Goal: Task Accomplishment & Management: Manage account settings

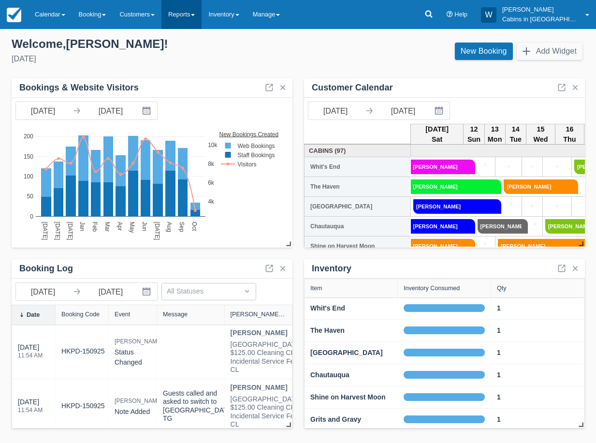
click at [197, 14] on link "Reports" at bounding box center [182, 14] width 40 height 29
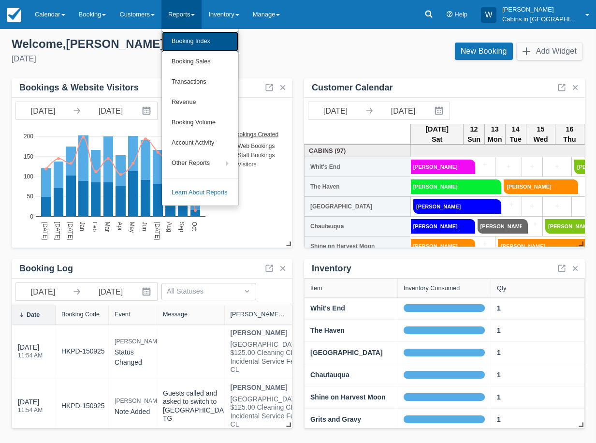
click at [196, 37] on link "Booking Index" at bounding box center [200, 41] width 76 height 20
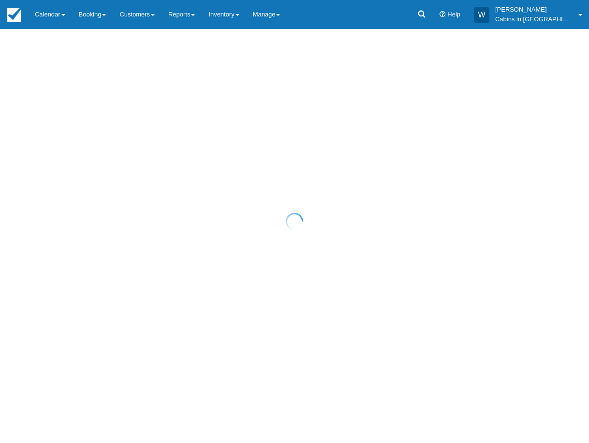
select select "25"
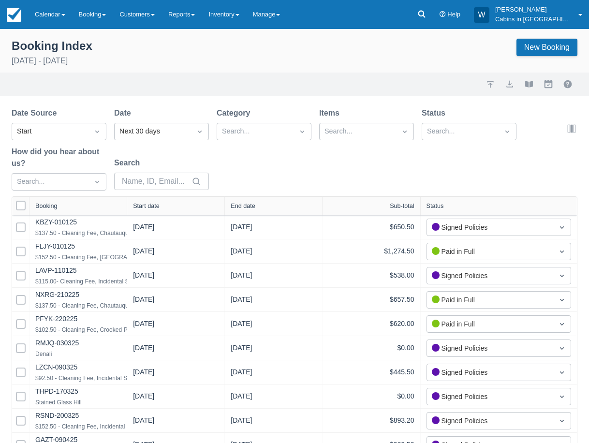
select select "25"
click at [149, 131] on div "Next 30 days" at bounding box center [152, 131] width 67 height 11
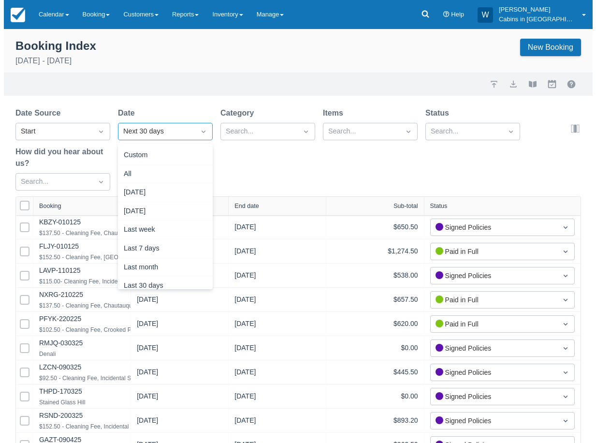
scroll to position [124, 0]
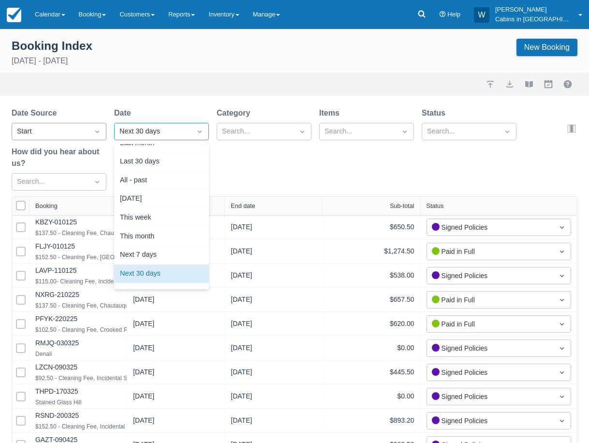
click at [88, 133] on div at bounding box center [96, 132] width 17 height 14
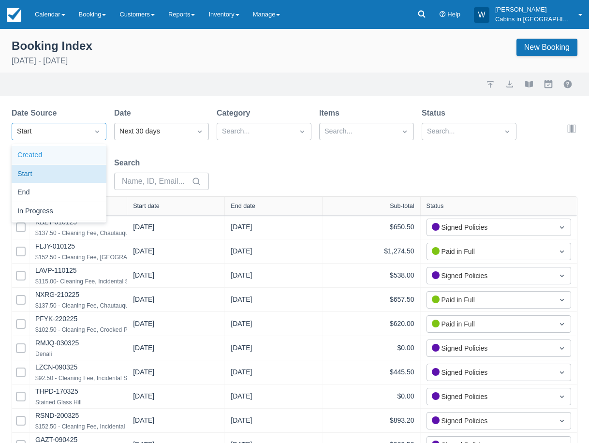
click at [85, 153] on div "Created" at bounding box center [59, 155] width 95 height 19
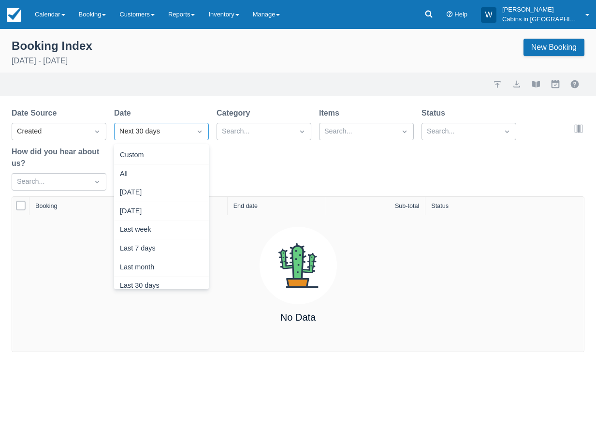
click at [147, 132] on div "Next 30 days" at bounding box center [152, 131] width 67 height 11
click at [180, 208] on div "Yesterday" at bounding box center [161, 211] width 95 height 19
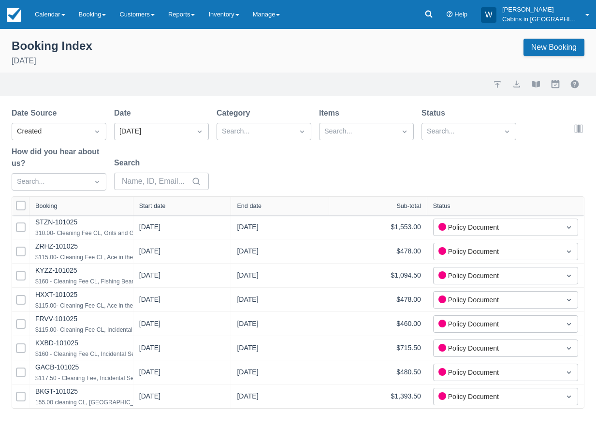
drag, startPoint x: 125, startPoint y: 205, endPoint x: 218, endPoint y: 184, distance: 95.1
click at [218, 185] on div "Date Source Created Date Yesterday Category Search... Items Search... Status Se…" at bounding box center [298, 257] width 596 height 301
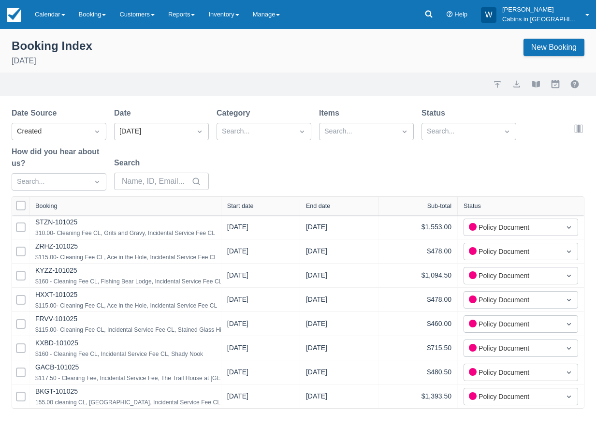
click at [239, 205] on div "Start date" at bounding box center [240, 206] width 27 height 7
click at [253, 206] on div "Start date" at bounding box center [240, 206] width 27 height 7
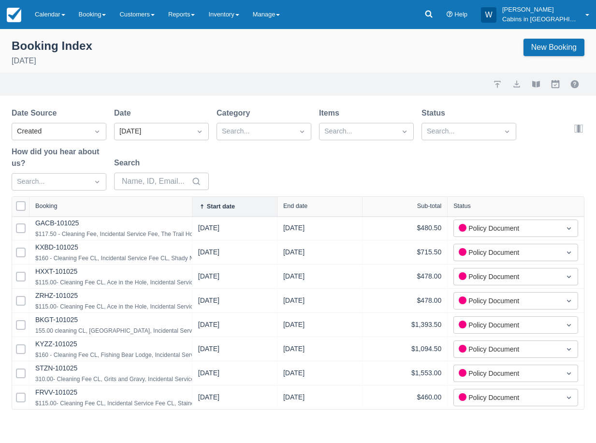
drag, startPoint x: 123, startPoint y: 209, endPoint x: 230, endPoint y: 195, distance: 107.7
click at [229, 195] on div "Date Source Created Date Yesterday Category Search... Items Search... Status Se…" at bounding box center [298, 258] width 596 height 302
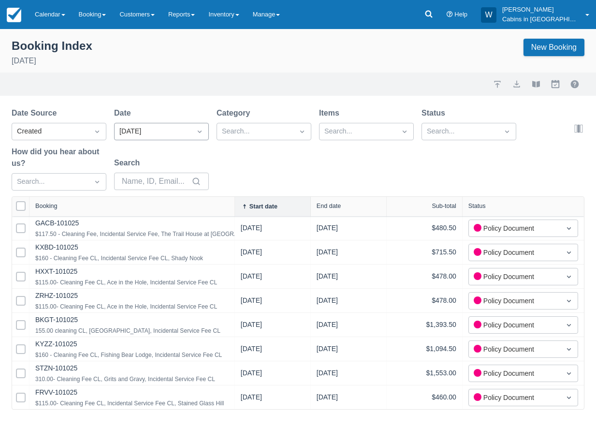
click at [190, 127] on div "[DATE]" at bounding box center [153, 131] width 76 height 15
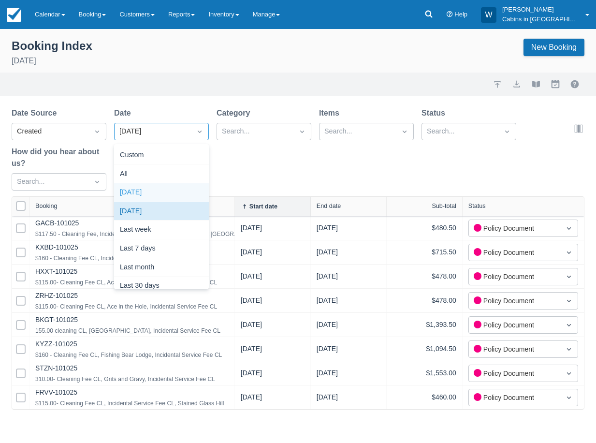
click at [187, 195] on div "[DATE]" at bounding box center [161, 192] width 95 height 19
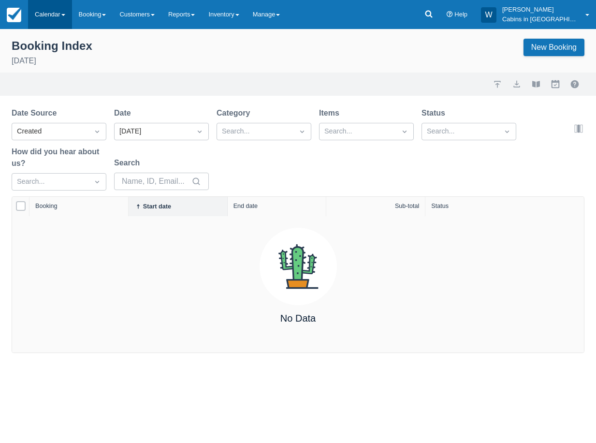
click at [57, 11] on link "Calendar" at bounding box center [50, 14] width 44 height 29
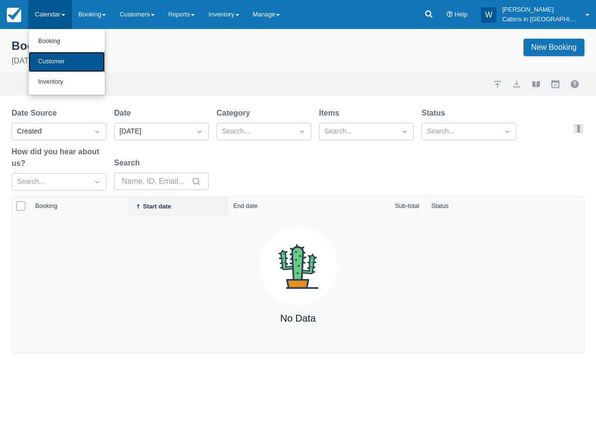
click at [77, 60] on link "Customer" at bounding box center [67, 62] width 76 height 20
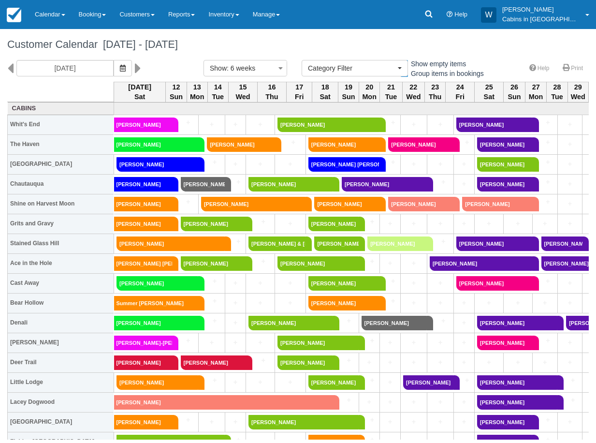
select select
click at [120, 68] on icon "button" at bounding box center [123, 68] width 6 height 7
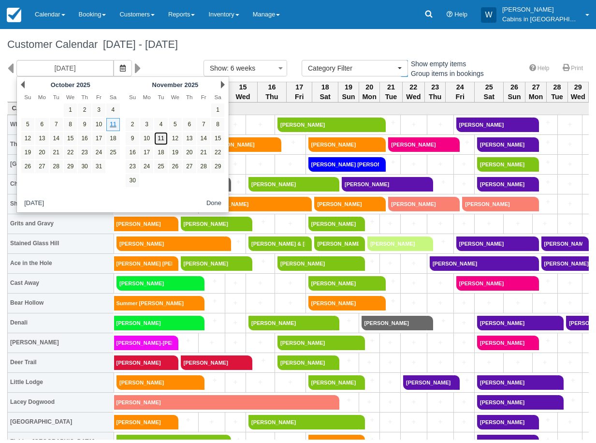
click at [159, 137] on link "11" at bounding box center [160, 138] width 13 height 13
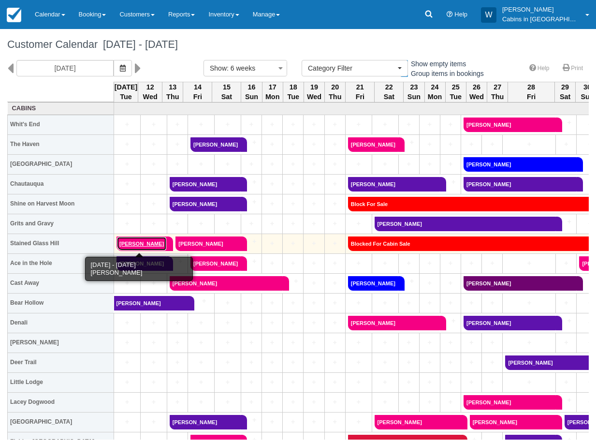
click at [151, 245] on link "Tina Sampson" at bounding box center [142, 243] width 50 height 15
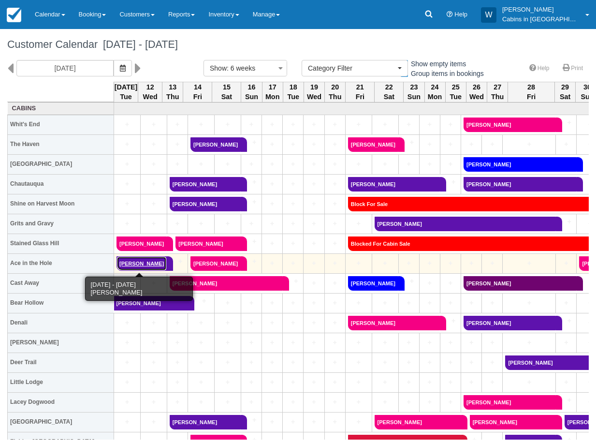
click at [151, 265] on link "Dorianne Ricci" at bounding box center [142, 263] width 50 height 15
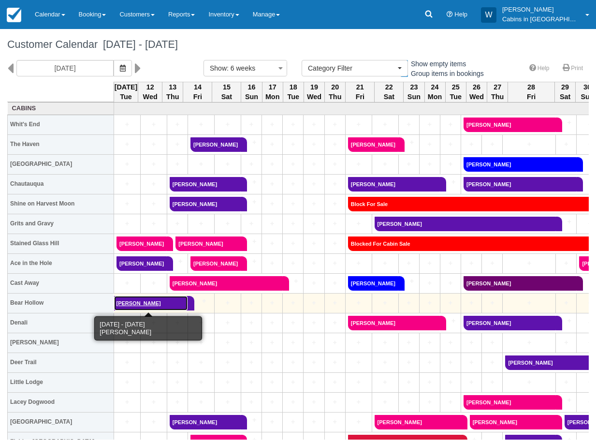
click at [157, 302] on link "[PERSON_NAME]" at bounding box center [151, 303] width 74 height 15
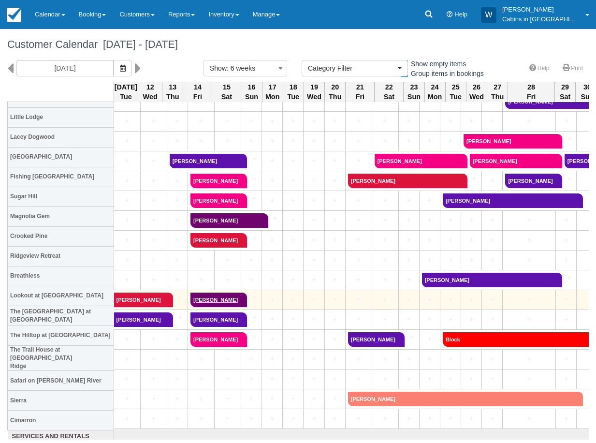
scroll to position [277, 0]
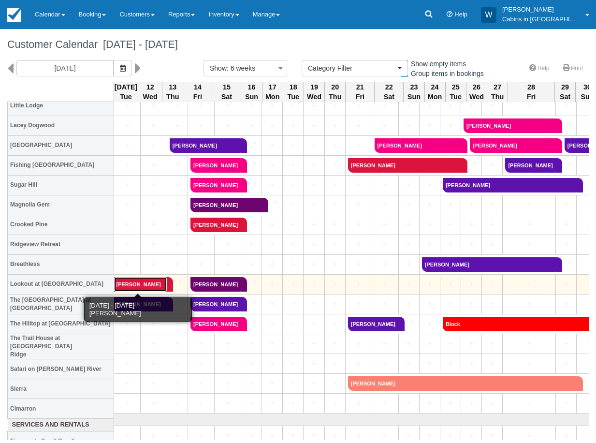
click at [145, 285] on link "[PERSON_NAME]" at bounding box center [140, 284] width 53 height 15
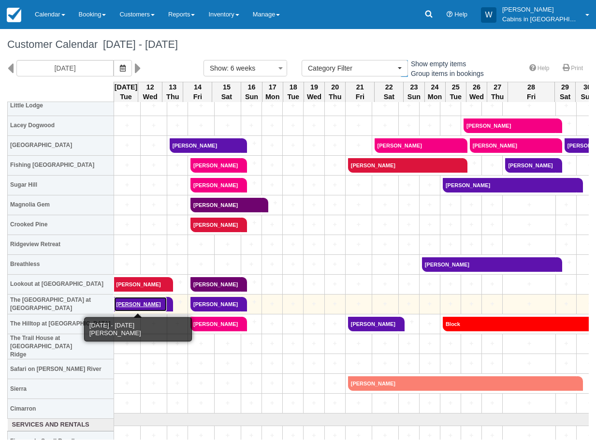
click at [147, 304] on link "[PERSON_NAME]" at bounding box center [140, 304] width 53 height 15
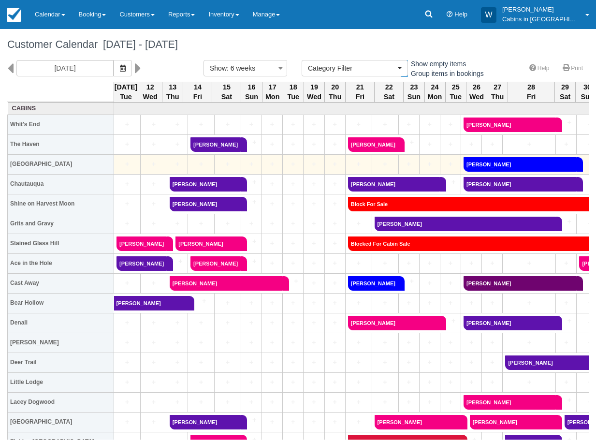
scroll to position [3, 0]
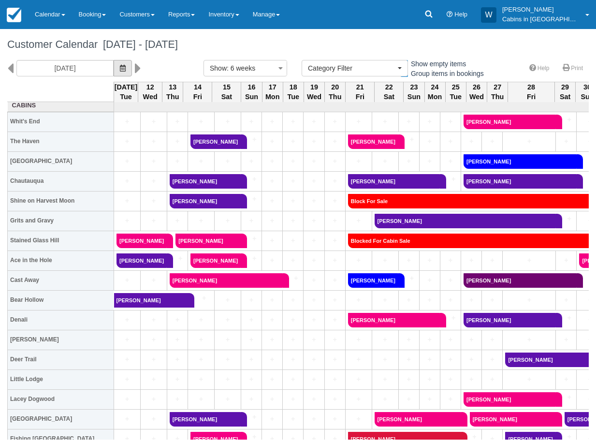
click at [114, 73] on button "button" at bounding box center [123, 68] width 18 height 16
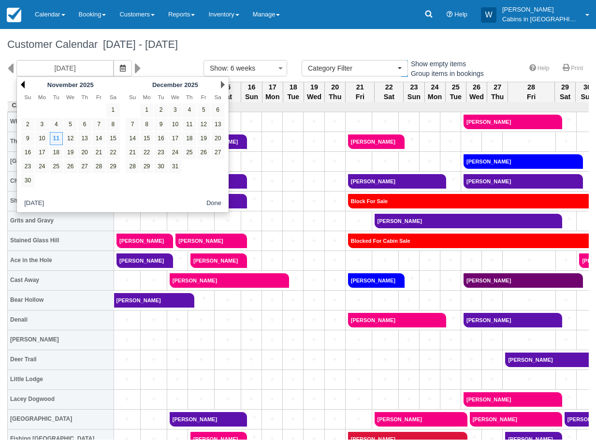
click at [21, 86] on link "Prev" at bounding box center [23, 85] width 4 height 8
click at [115, 121] on link "11" at bounding box center [112, 124] width 13 height 13
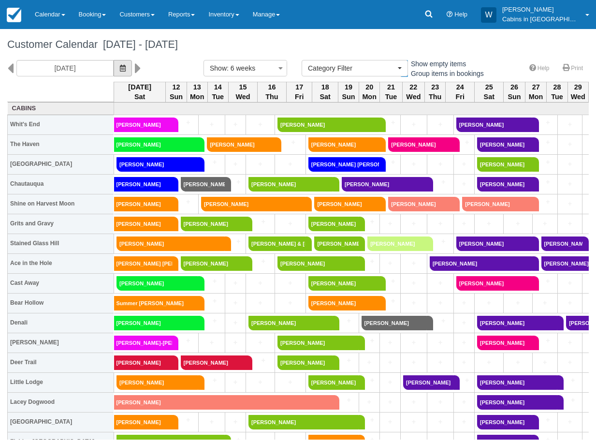
click at [120, 71] on span "button" at bounding box center [123, 68] width 6 height 8
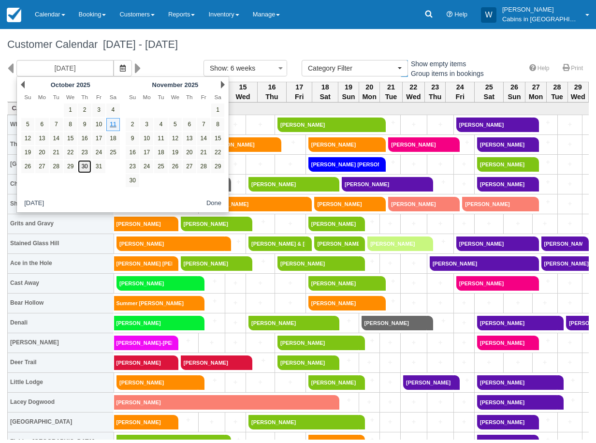
click at [85, 168] on link "30" at bounding box center [84, 166] width 13 height 13
type input "10/30/25"
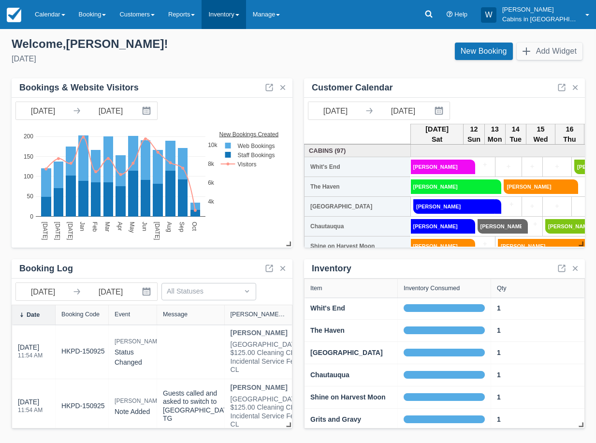
click at [241, 13] on link "Inventory" at bounding box center [224, 14] width 44 height 29
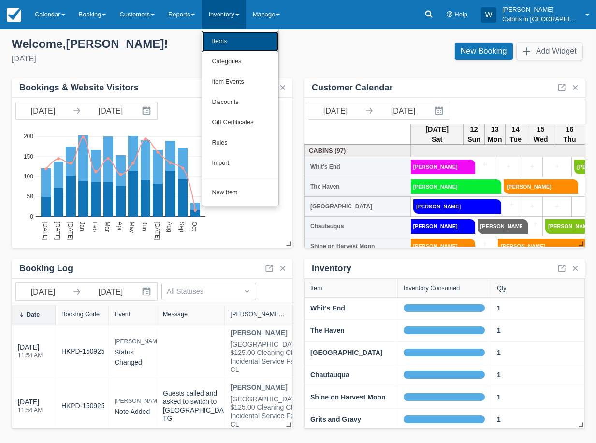
click at [241, 42] on link "Items" at bounding box center [240, 41] width 76 height 20
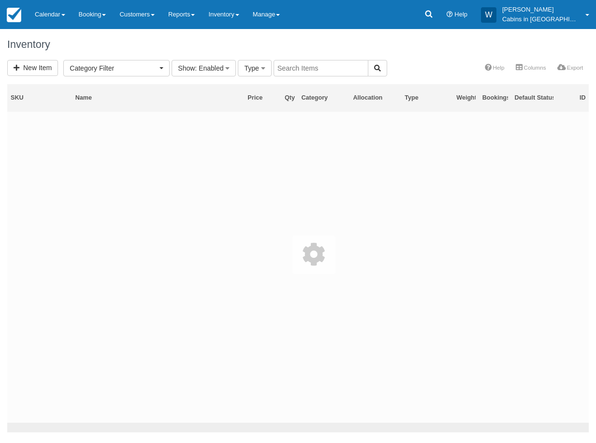
select select
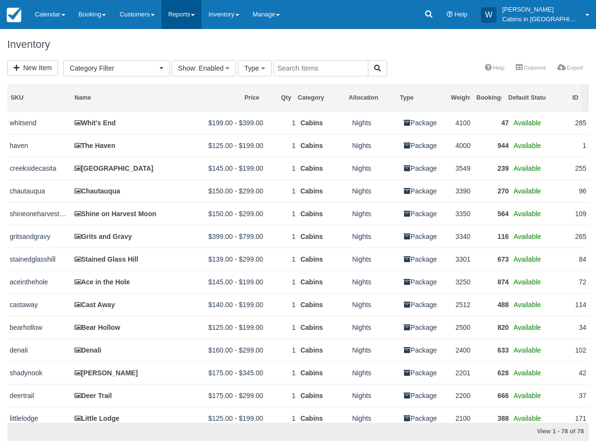
click at [187, 14] on link "Reports" at bounding box center [182, 14] width 40 height 29
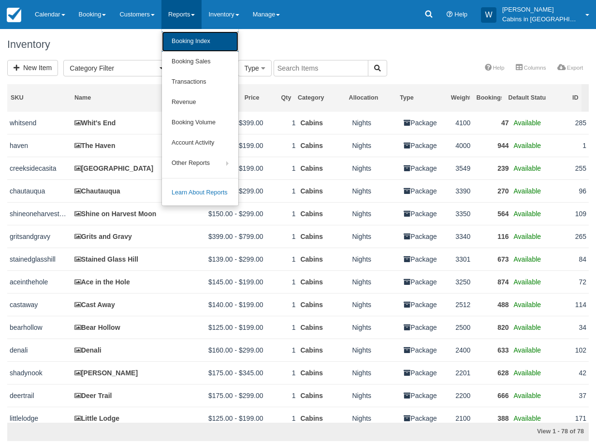
click at [190, 43] on link "Booking Index" at bounding box center [200, 41] width 76 height 20
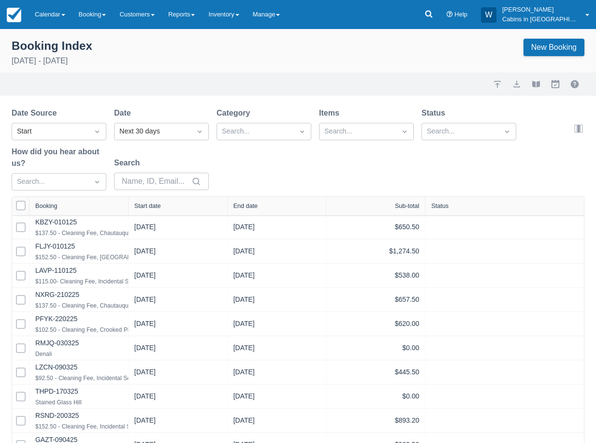
select select "25"
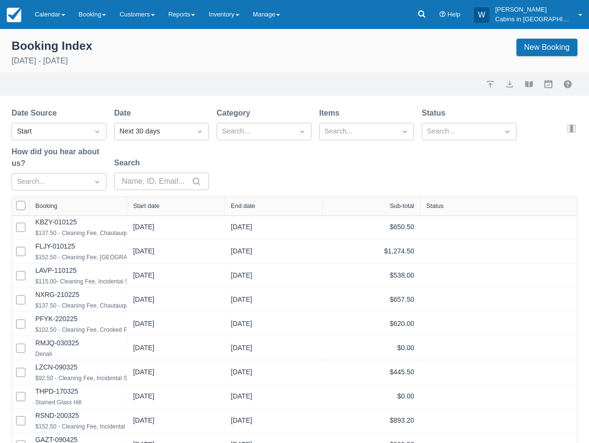
select select "25"
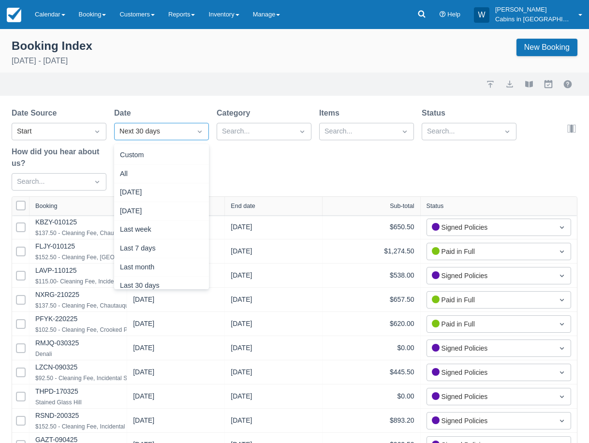
click at [153, 130] on div "Next 30 days" at bounding box center [152, 131] width 67 height 11
click at [153, 157] on div "Custom" at bounding box center [161, 155] width 95 height 19
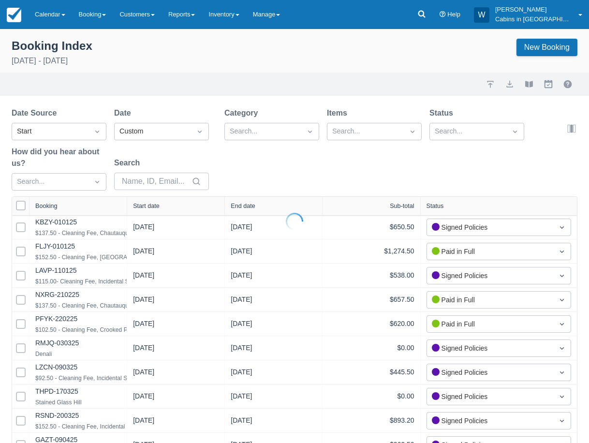
select select "25"
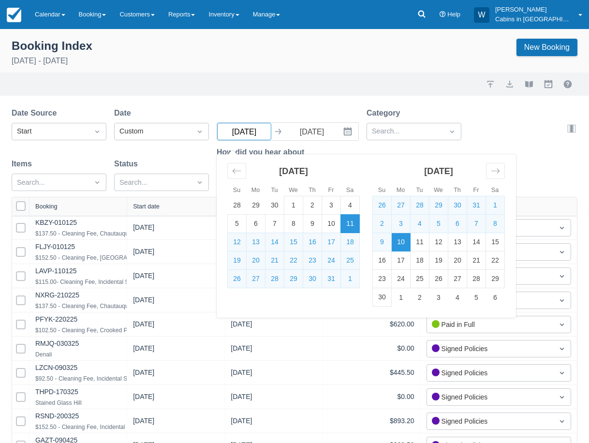
click at [250, 127] on input "[DATE]" at bounding box center [244, 131] width 54 height 17
click at [241, 168] on div "Move backward to switch to the previous month." at bounding box center [236, 171] width 19 height 16
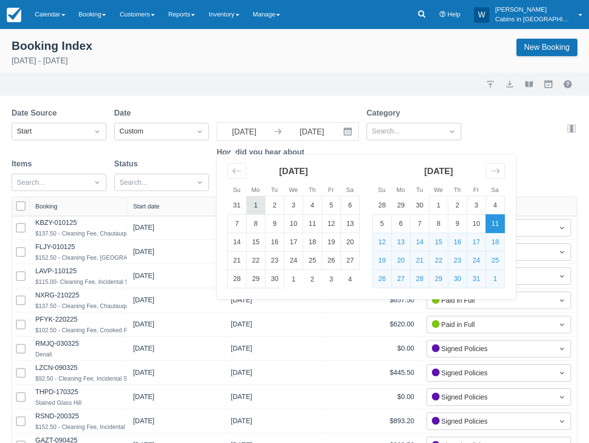
click at [254, 206] on td "1" at bounding box center [256, 205] width 19 height 18
type input "[DATE]"
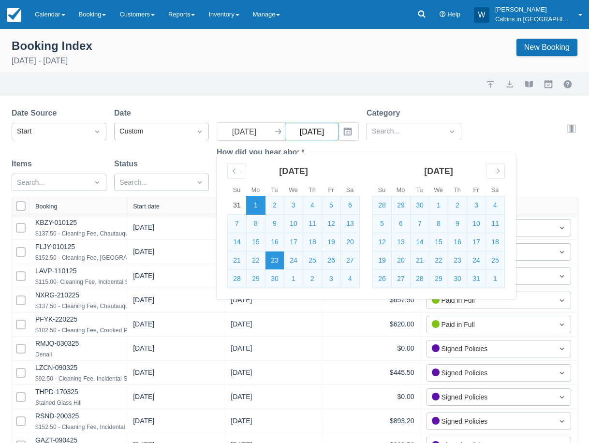
select select "25"
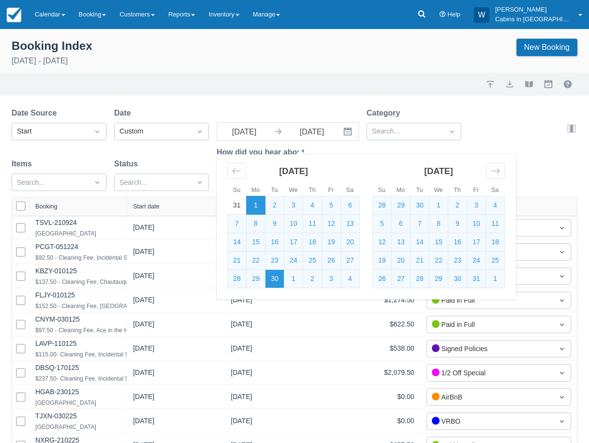
click at [277, 276] on td "30" at bounding box center [274, 279] width 19 height 18
type input "[DATE]"
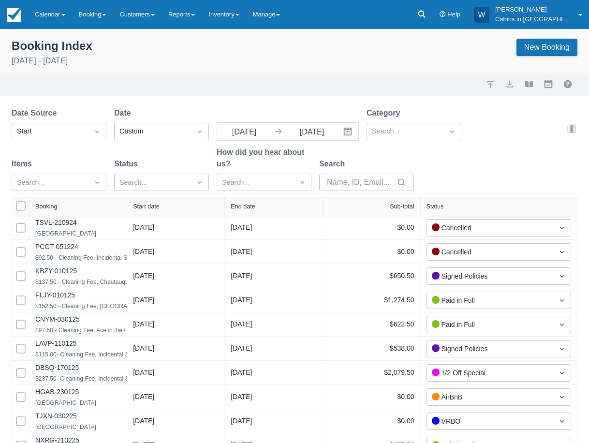
select select "25"
click at [386, 126] on div at bounding box center [405, 131] width 67 height 13
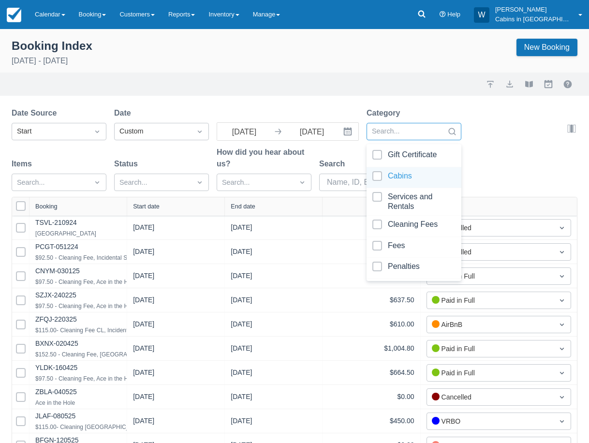
click at [378, 175] on div at bounding box center [413, 177] width 83 height 13
select select "25"
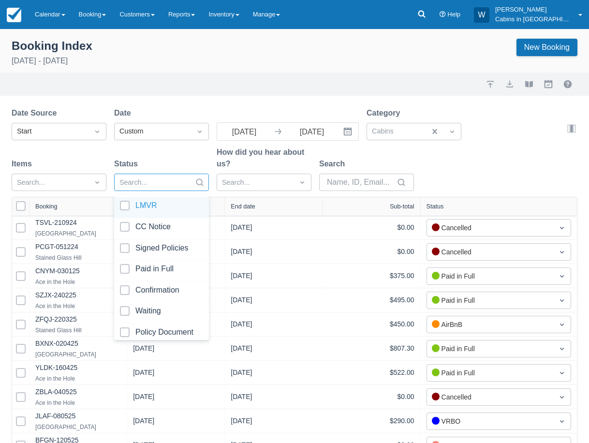
click at [138, 187] on div at bounding box center [152, 182] width 67 height 13
click at [44, 188] on div at bounding box center [50, 182] width 67 height 13
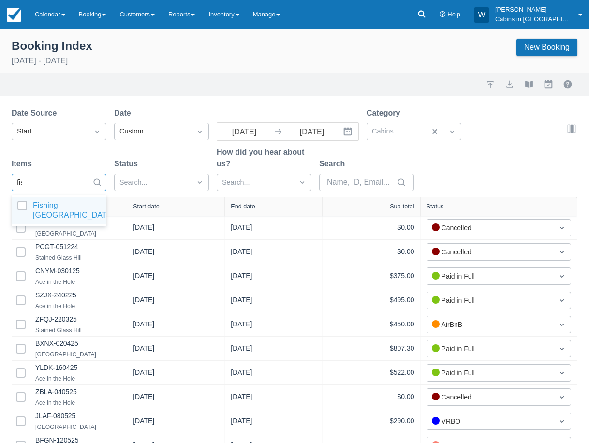
type input "fish"
click at [29, 202] on div at bounding box center [58, 210] width 83 height 19
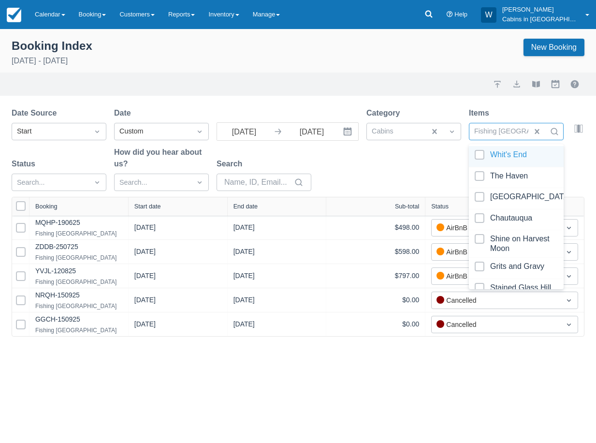
click at [426, 182] on div "Date Source Start Date Custom 09/01/25 Navigate forward to interact with the ca…" at bounding box center [292, 151] width 561 height 89
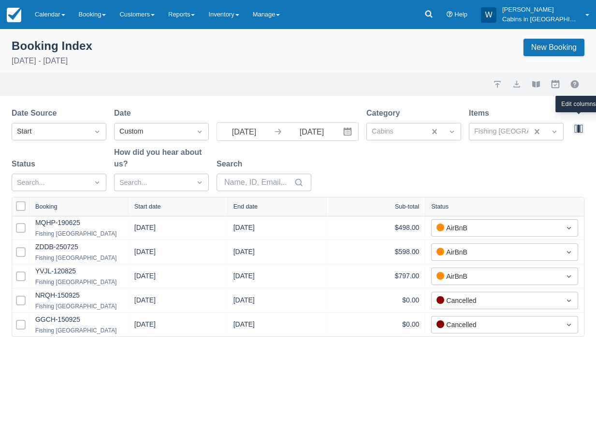
click at [578, 130] on button "button" at bounding box center [579, 129] width 12 height 12
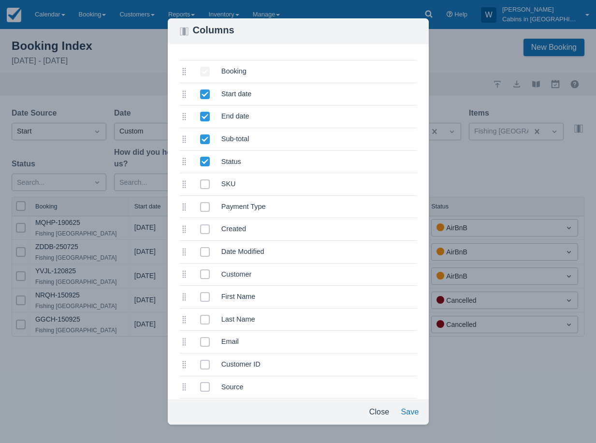
click at [204, 159] on icon at bounding box center [205, 162] width 10 height 10
click at [201, 159] on input "selected" at bounding box center [200, 159] width 0 height 0
click at [407, 413] on button "Save" at bounding box center [410, 411] width 26 height 17
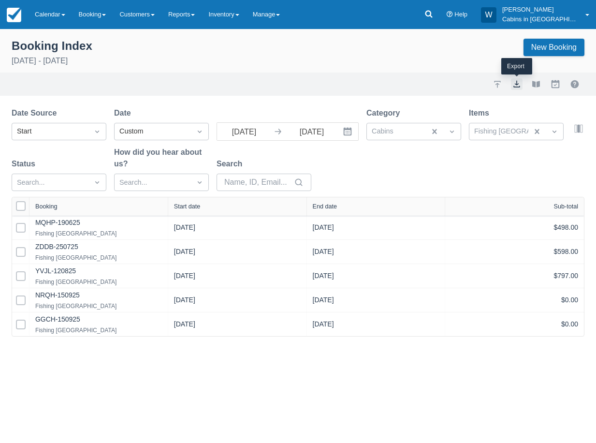
click at [516, 85] on button "export" at bounding box center [517, 84] width 12 height 12
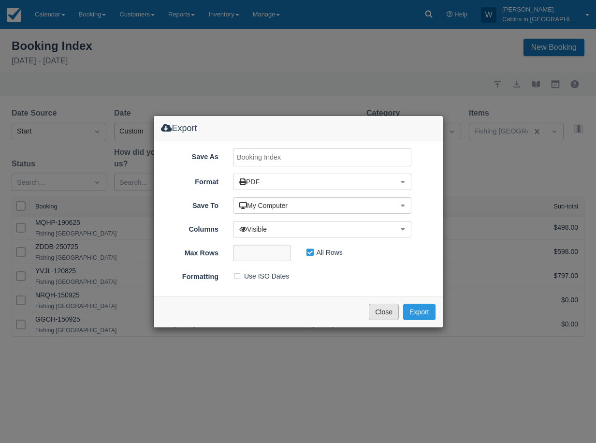
click at [383, 308] on button "Close" at bounding box center [384, 312] width 30 height 16
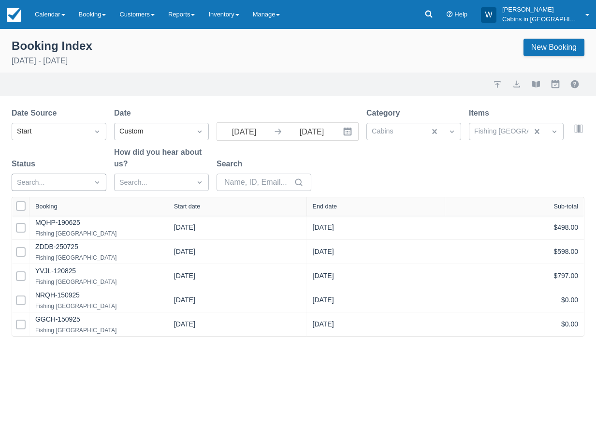
click at [79, 179] on div at bounding box center [50, 182] width 67 height 13
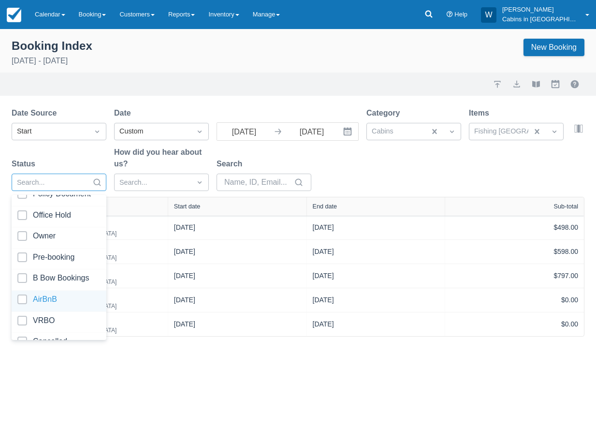
scroll to position [141, 0]
click at [19, 292] on div at bounding box center [58, 298] width 83 height 13
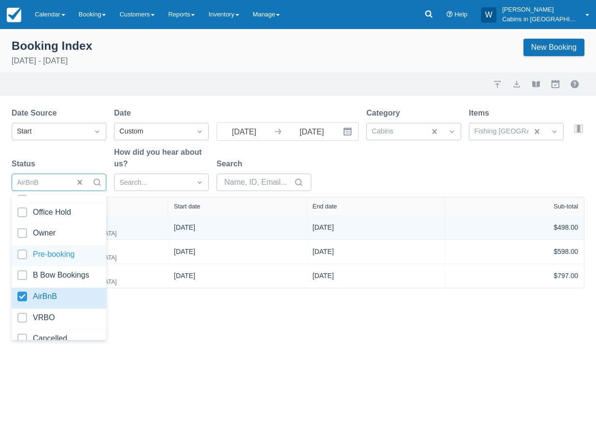
click at [138, 230] on div "MQHP-190625 Fishing Bear Lodge" at bounding box center [98, 227] width 127 height 12
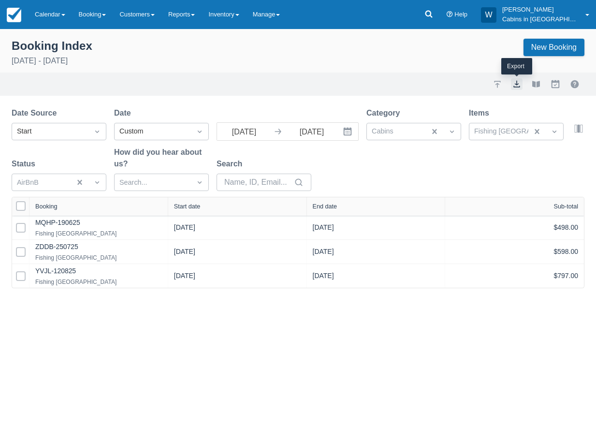
click at [515, 82] on button "export" at bounding box center [517, 84] width 12 height 12
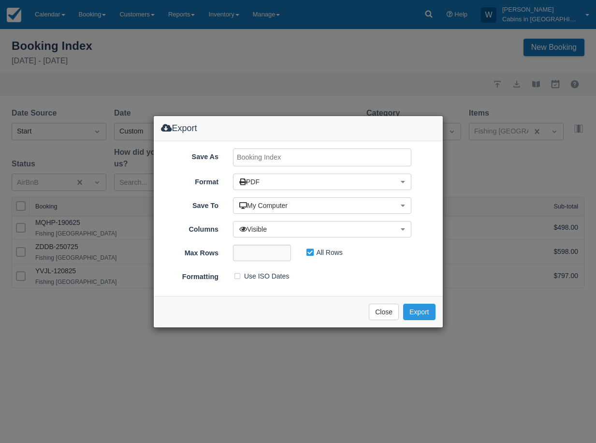
click at [298, 157] on input "Save As" at bounding box center [322, 157] width 178 height 18
click at [315, 154] on input "Fishing Bear Lodge, JUNE 2025" at bounding box center [322, 157] width 178 height 18
type input "Fishing Bear Lodge, SEPT 2025"
click at [416, 312] on button "Export" at bounding box center [419, 312] width 32 height 16
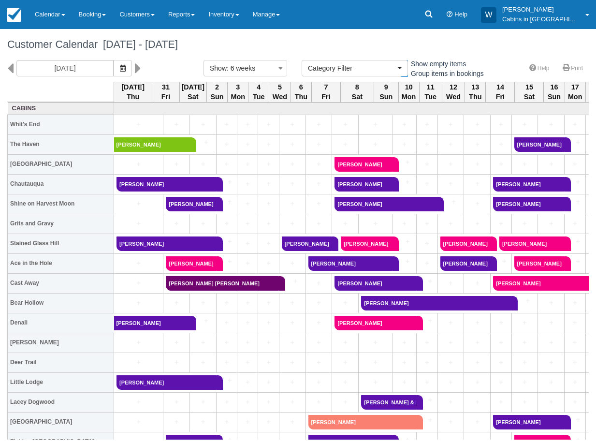
select select
click at [440, 15] on link at bounding box center [429, 14] width 22 height 29
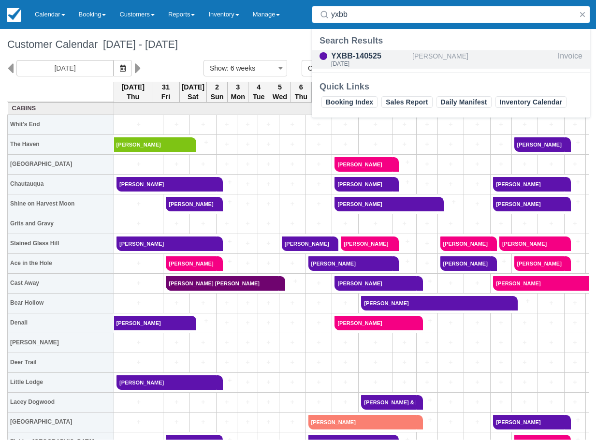
type input "yxbb"
click at [366, 61] on div "[DATE]" at bounding box center [369, 64] width 77 height 6
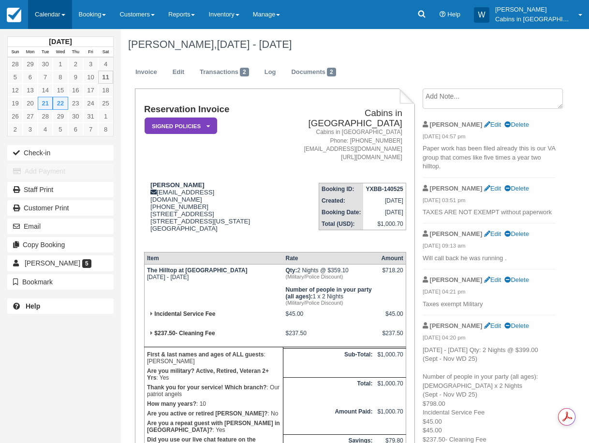
click at [61, 15] on link "Calendar" at bounding box center [50, 14] width 44 height 29
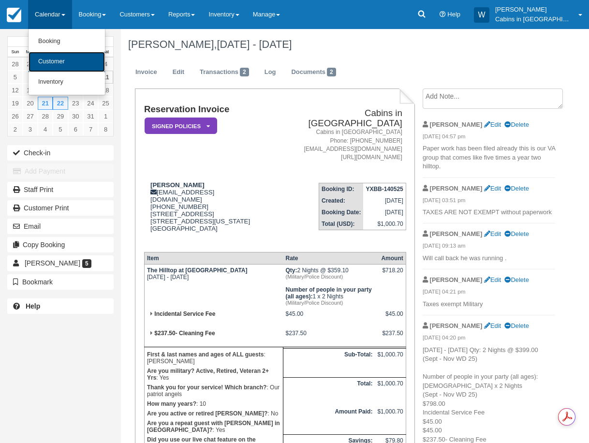
click at [70, 62] on link "Customer" at bounding box center [67, 62] width 76 height 20
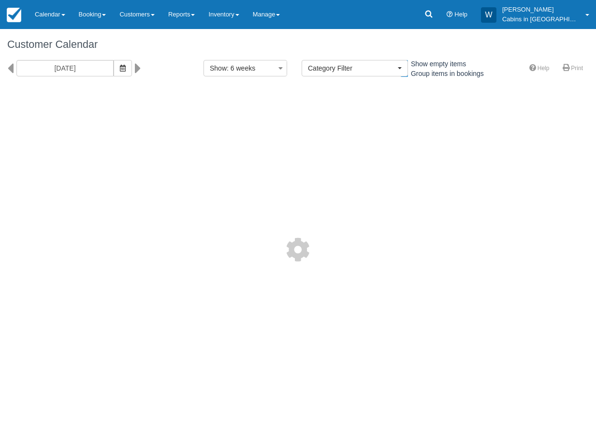
select select
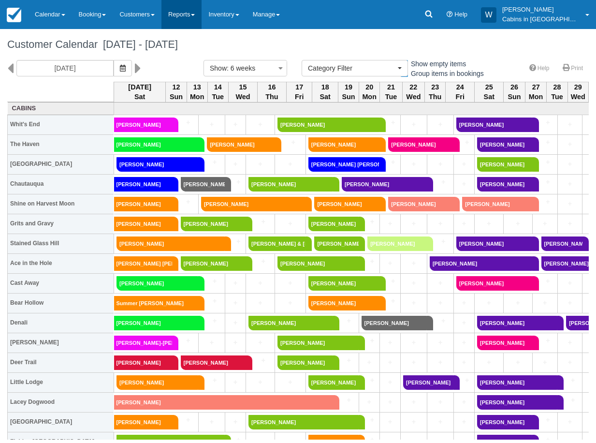
click at [194, 14] on link "Reports" at bounding box center [182, 14] width 40 height 29
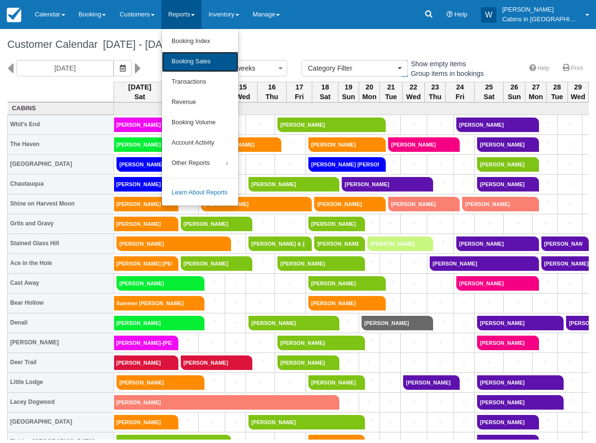
click at [196, 59] on link "Booking Sales" at bounding box center [200, 62] width 76 height 20
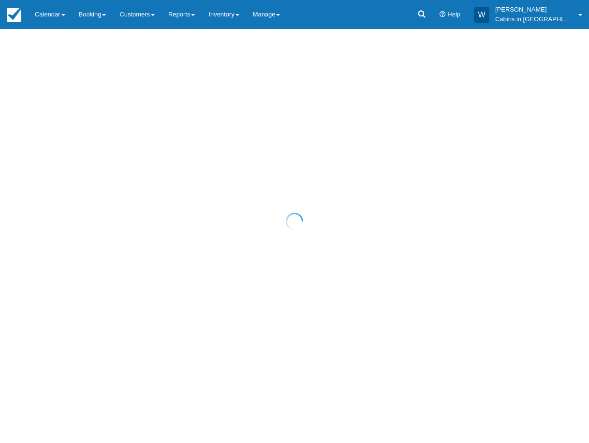
select select "20"
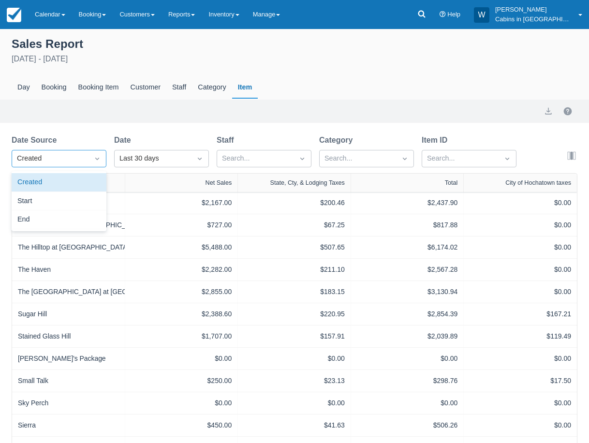
click at [52, 162] on div "Created" at bounding box center [50, 158] width 67 height 11
click at [55, 199] on div "Start" at bounding box center [59, 201] width 95 height 19
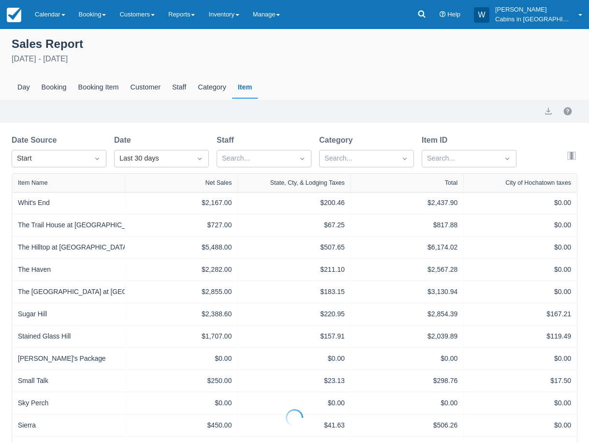
select select "20"
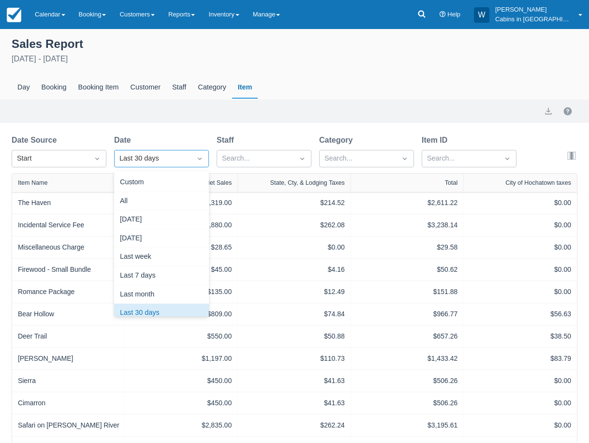
click at [141, 159] on div "Last 30 days" at bounding box center [152, 158] width 67 height 11
click at [152, 178] on div "Custom" at bounding box center [161, 182] width 95 height 19
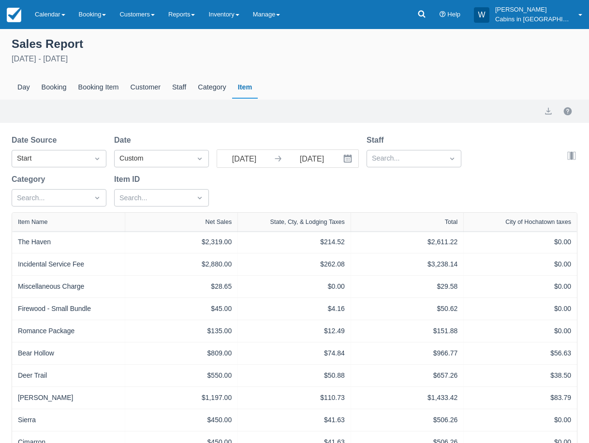
select select "20"
click at [250, 167] on input "[DATE]" at bounding box center [244, 158] width 54 height 17
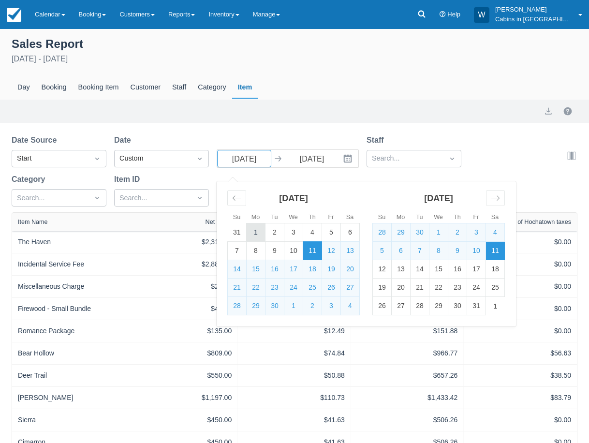
click at [263, 229] on td "1" at bounding box center [256, 232] width 19 height 18
type input "[DATE]"
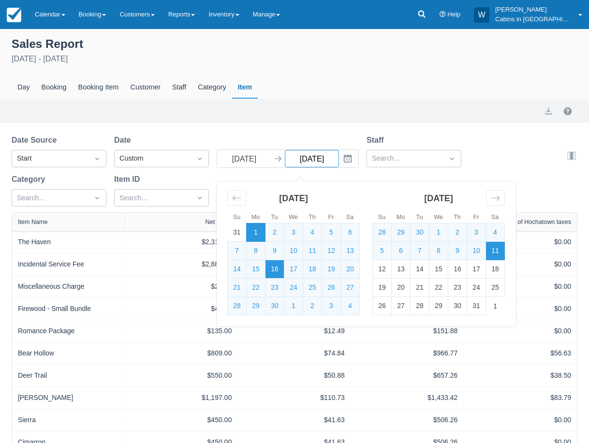
select select "20"
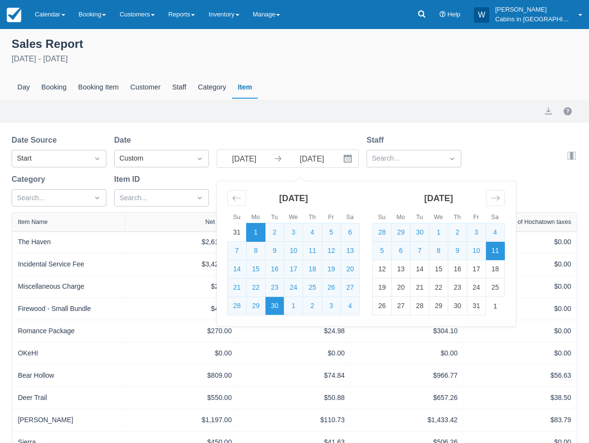
click at [274, 299] on td "30" at bounding box center [274, 306] width 19 height 18
type input "09/30/25"
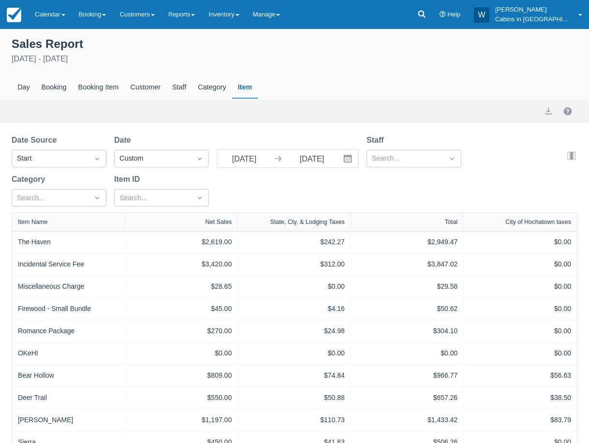
select select "20"
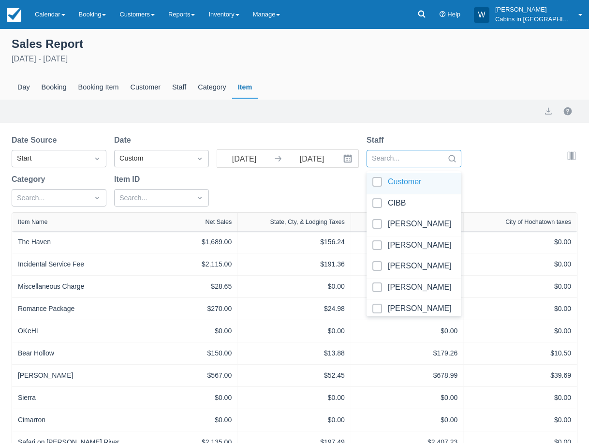
click at [398, 159] on div at bounding box center [405, 158] width 67 height 13
click at [79, 194] on div at bounding box center [50, 198] width 67 height 13
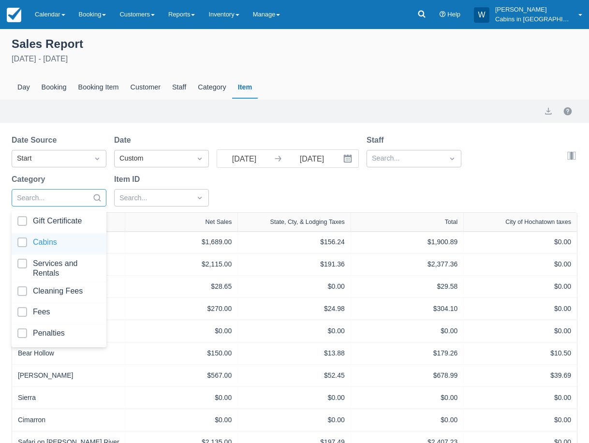
click at [24, 237] on div at bounding box center [58, 243] width 83 height 13
select select "20"
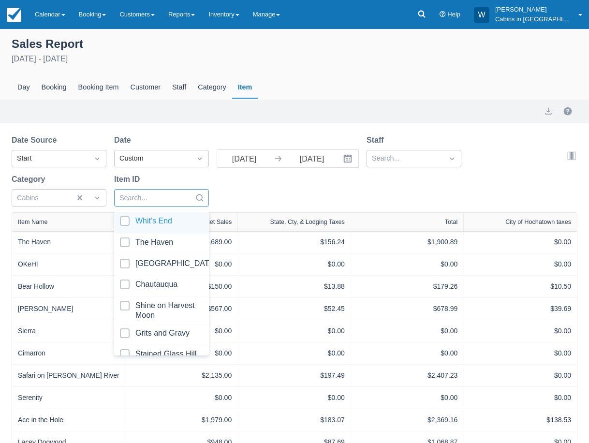
click at [147, 201] on div at bounding box center [152, 198] width 67 height 13
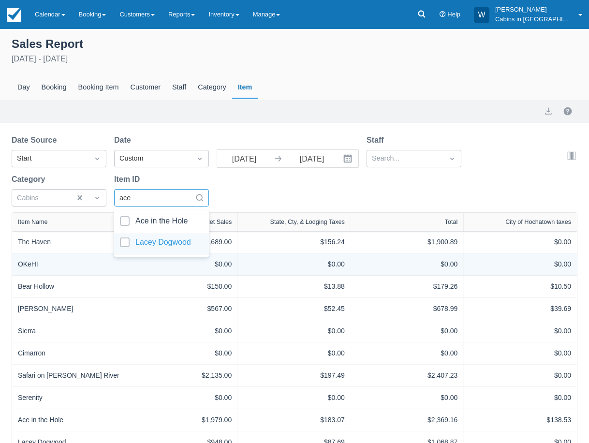
type input "ace"
click at [97, 267] on div "OKeHI" at bounding box center [68, 264] width 101 height 10
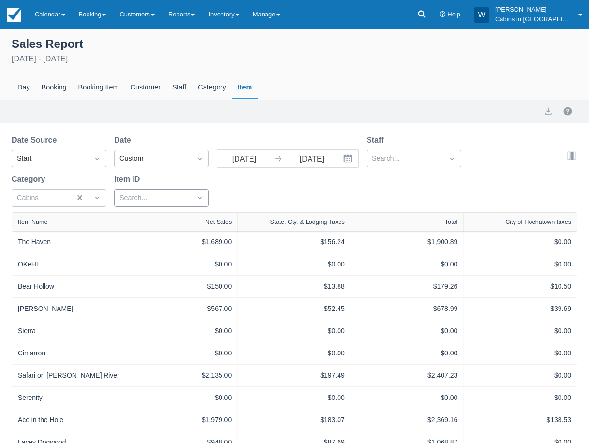
click at [145, 197] on div at bounding box center [152, 198] width 67 height 13
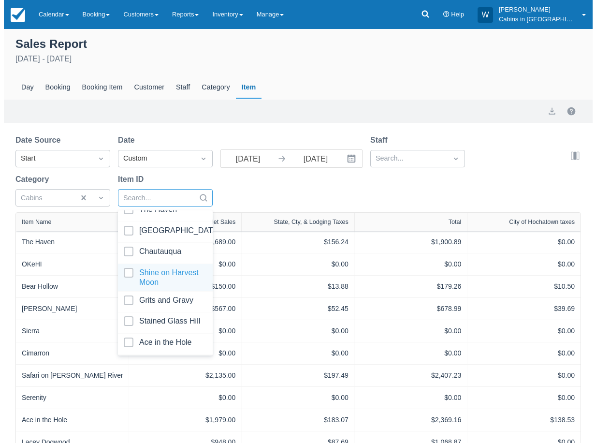
scroll to position [38, 0]
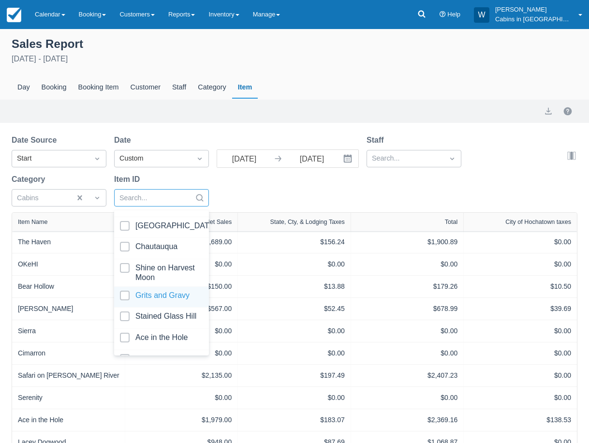
click at [126, 294] on div at bounding box center [161, 297] width 83 height 13
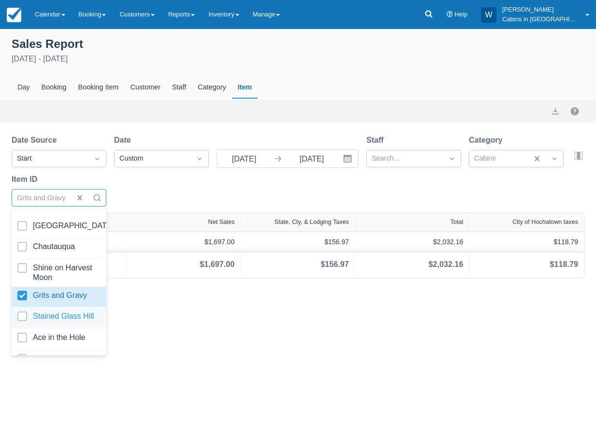
click at [127, 316] on div "Sales Report September 1st - September 30th 2025 Day Booking Booking Item Custo…" at bounding box center [298, 236] width 596 height 414
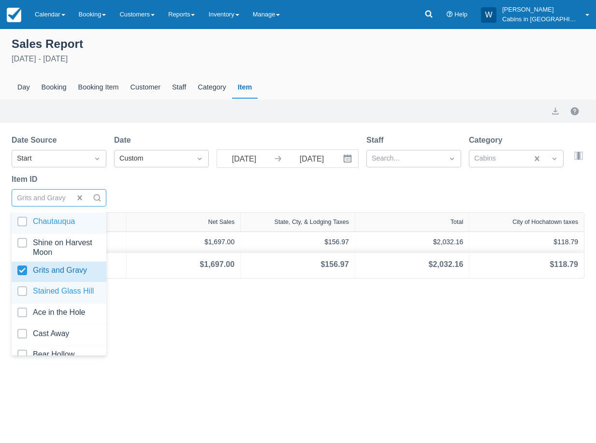
scroll to position [68, 0]
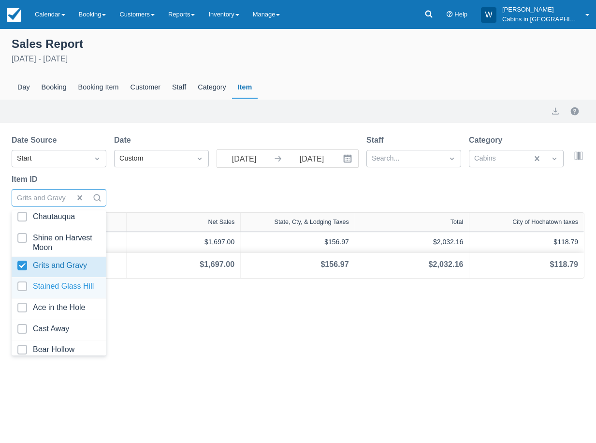
click at [21, 282] on div at bounding box center [58, 287] width 83 height 13
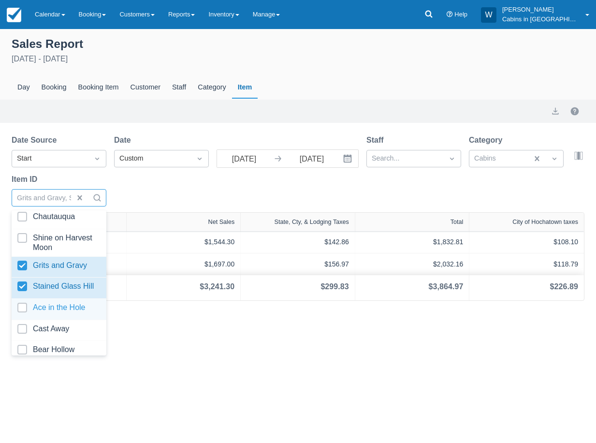
click at [24, 309] on div at bounding box center [58, 309] width 83 height 13
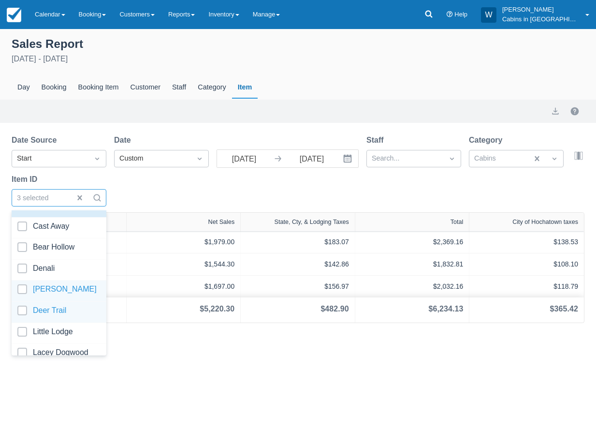
scroll to position [171, 0]
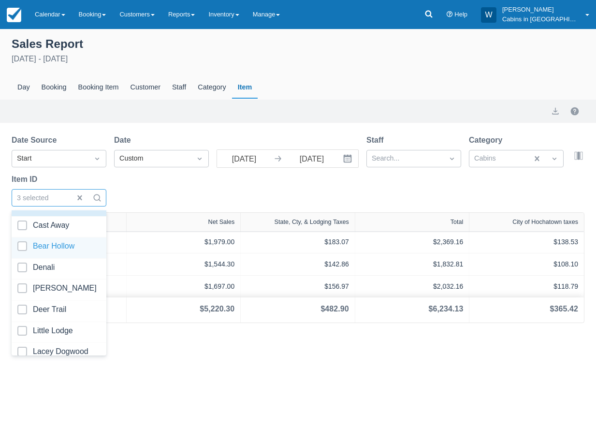
click at [21, 246] on div at bounding box center [58, 247] width 83 height 13
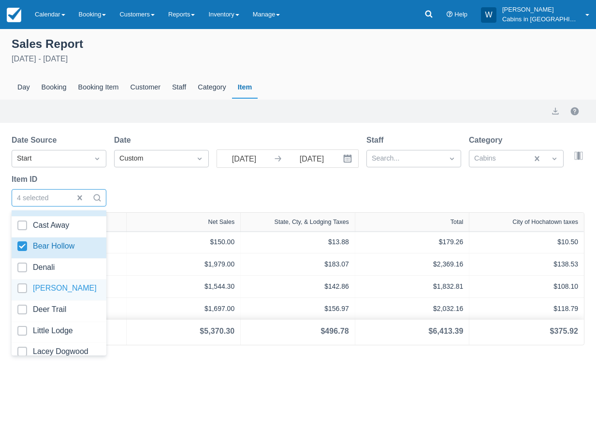
click at [23, 292] on div at bounding box center [58, 289] width 83 height 13
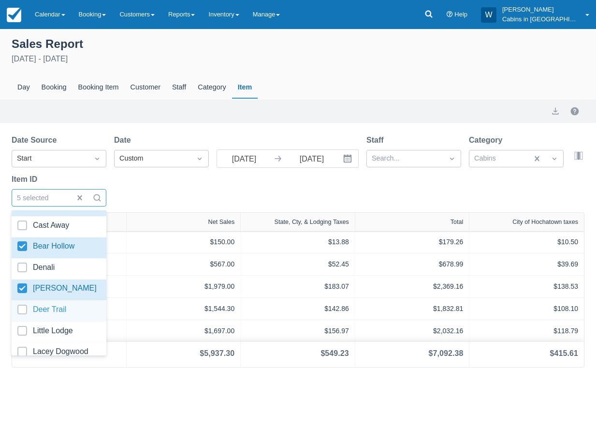
click at [23, 313] on div at bounding box center [58, 311] width 83 height 13
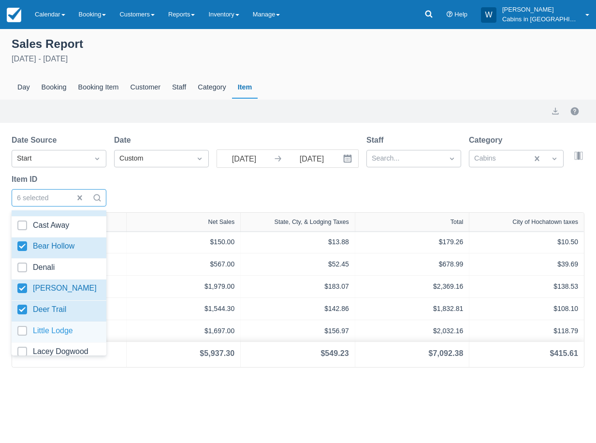
click at [24, 329] on div at bounding box center [58, 332] width 83 height 13
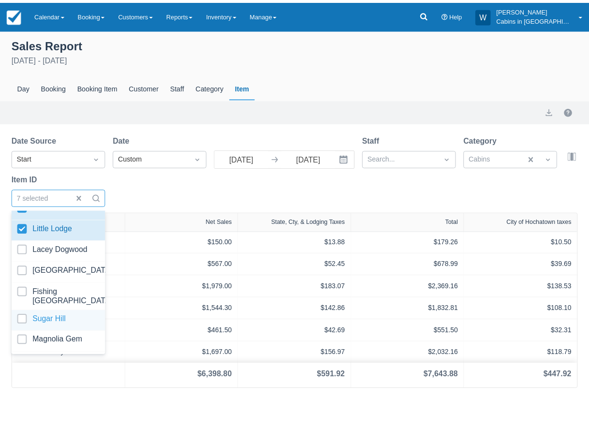
scroll to position [274, 0]
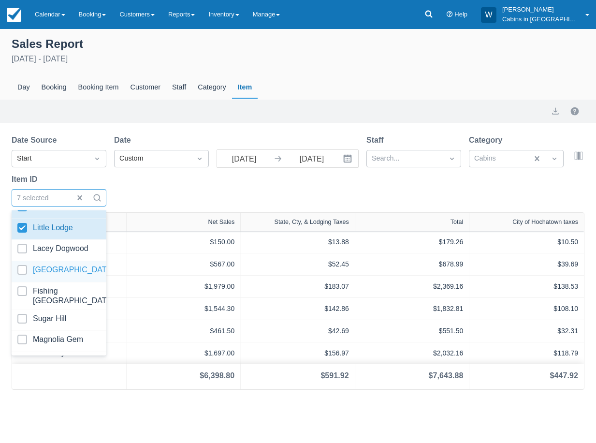
click at [22, 267] on div at bounding box center [58, 271] width 83 height 13
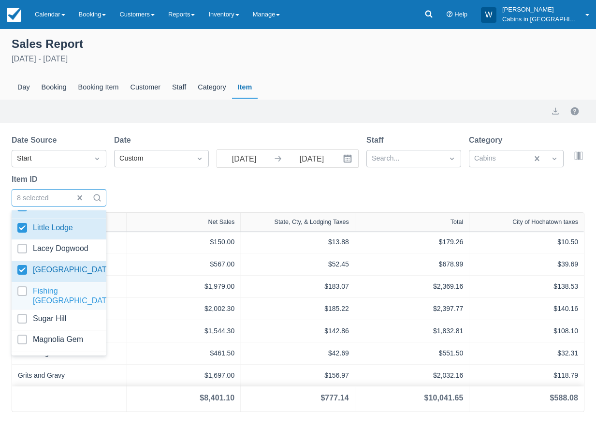
click at [24, 291] on div at bounding box center [58, 295] width 83 height 19
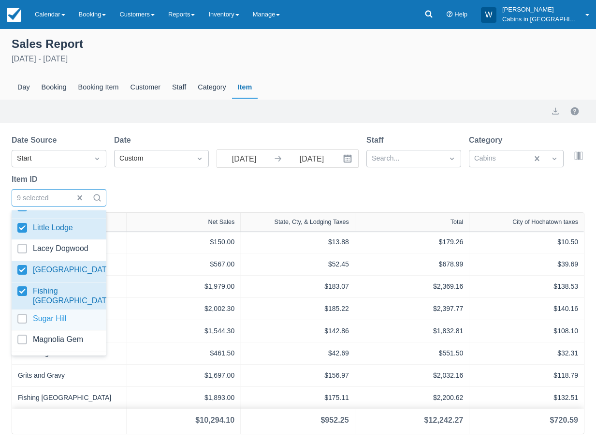
click at [26, 316] on div at bounding box center [58, 320] width 83 height 13
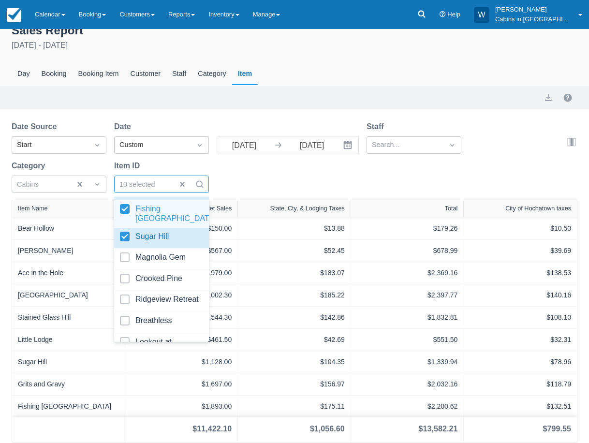
scroll to position [366, 0]
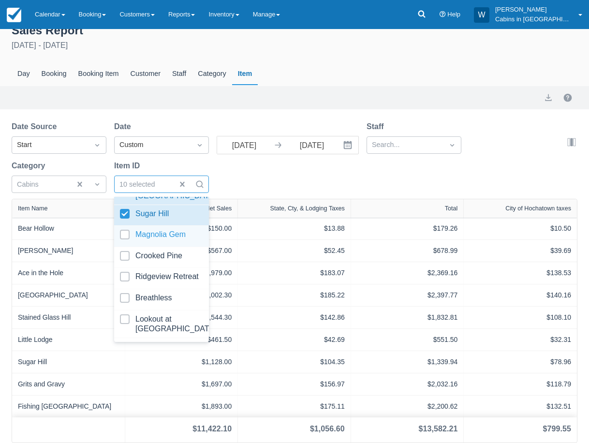
click at [126, 233] on div at bounding box center [161, 236] width 83 height 13
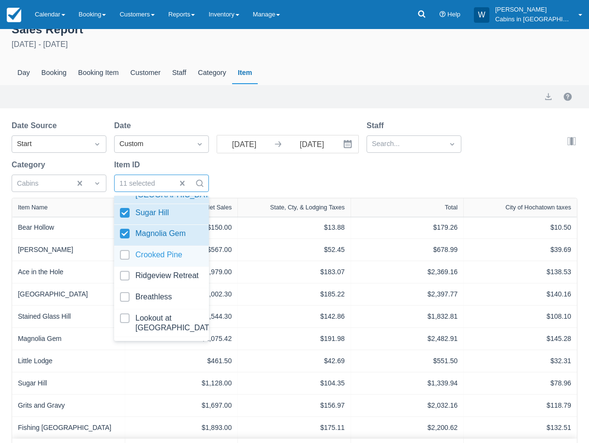
click at [126, 255] on div at bounding box center [161, 256] width 83 height 13
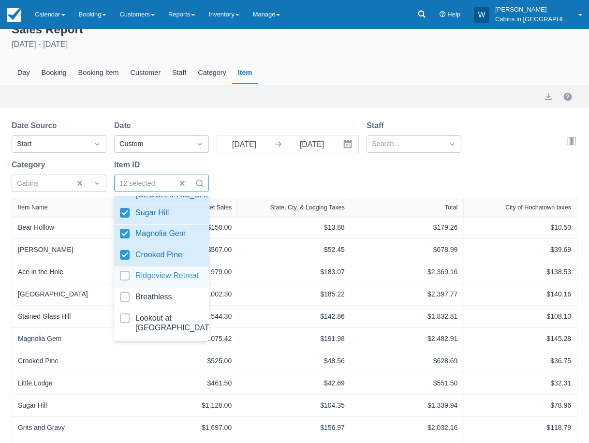
click at [125, 277] on div at bounding box center [161, 277] width 83 height 13
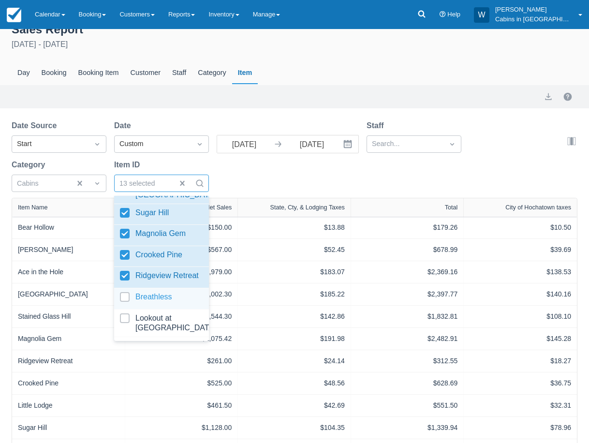
click at [125, 294] on div "Breathless" at bounding box center [161, 298] width 95 height 21
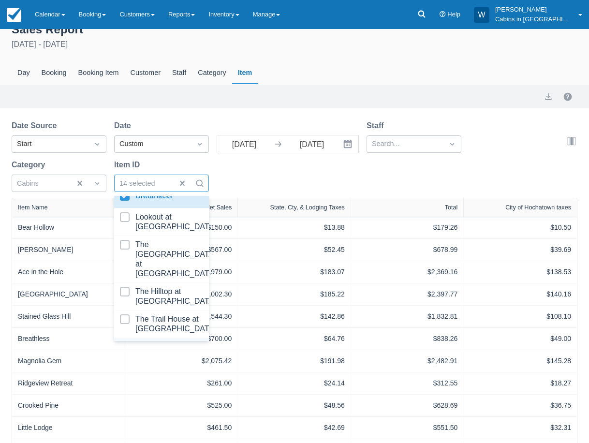
scroll to position [529, 0]
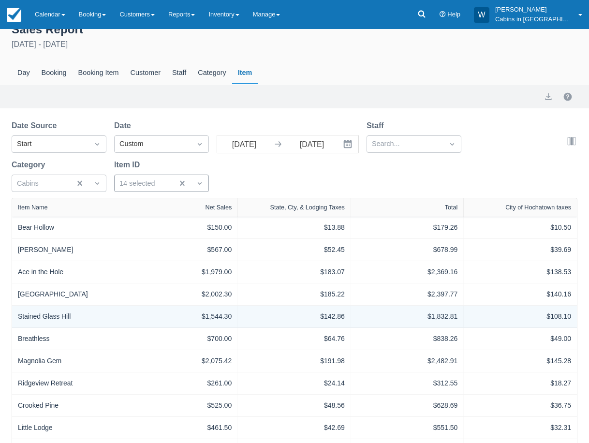
click at [304, 307] on div "$142.86" at bounding box center [294, 317] width 113 height 22
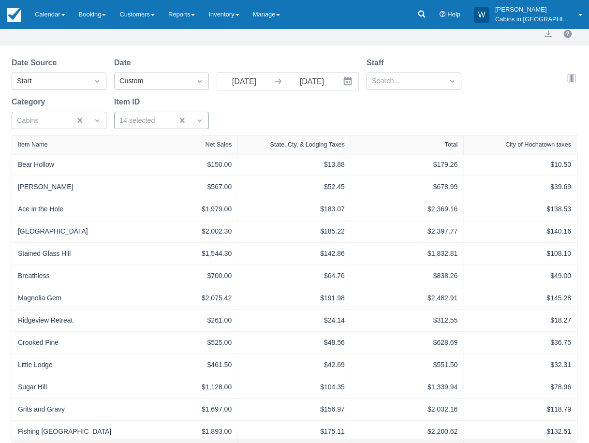
scroll to position [103, 0]
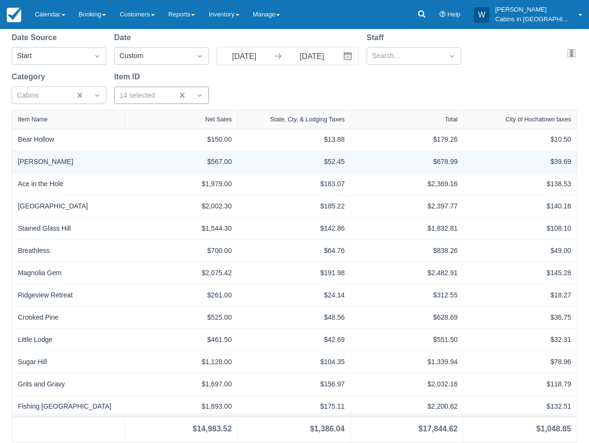
click at [386, 154] on div "$678.99" at bounding box center [407, 162] width 113 height 22
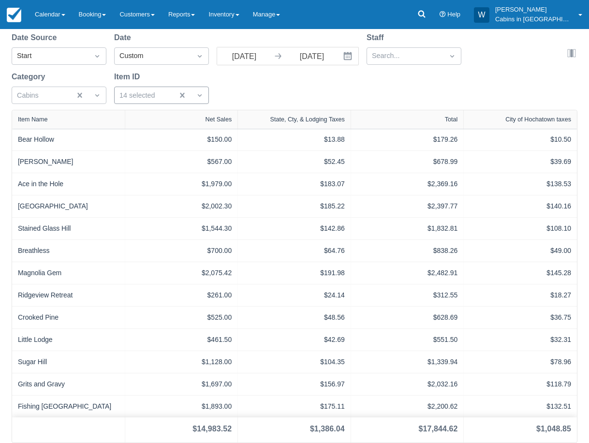
scroll to position [0, 0]
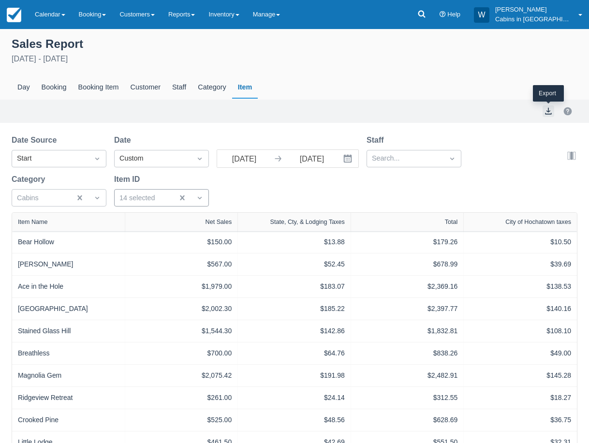
click at [547, 108] on button "export" at bounding box center [549, 111] width 12 height 12
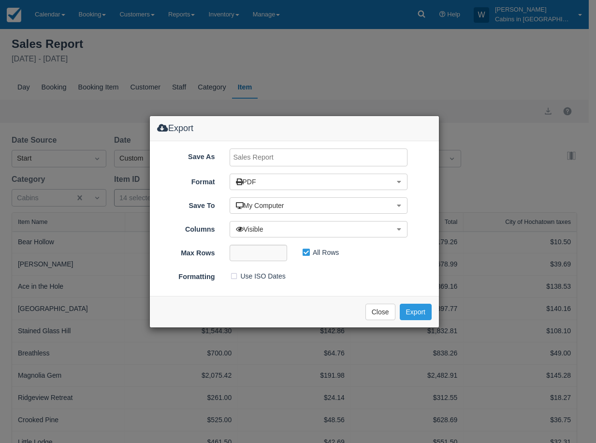
click at [286, 156] on input "Save As" at bounding box center [319, 157] width 178 height 18
type input "Hochatown Lodging Tax, SEPT 2025"
click at [419, 312] on button "Export" at bounding box center [416, 312] width 32 height 16
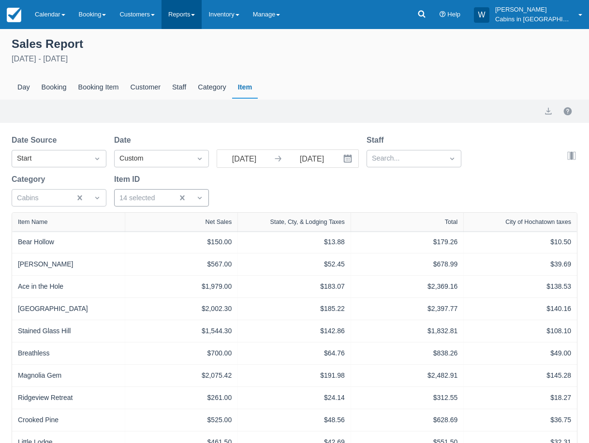
click at [192, 10] on link "Reports" at bounding box center [182, 14] width 40 height 29
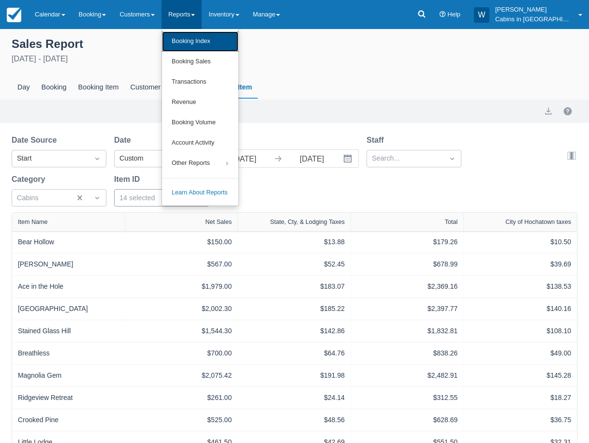
click at [197, 34] on link "Booking Index" at bounding box center [200, 41] width 76 height 20
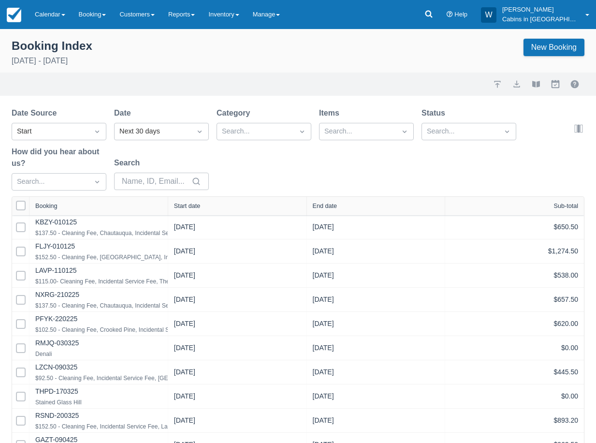
select select "25"
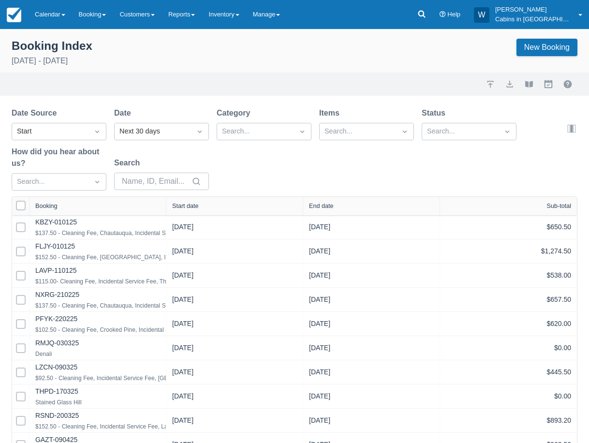
select select "25"
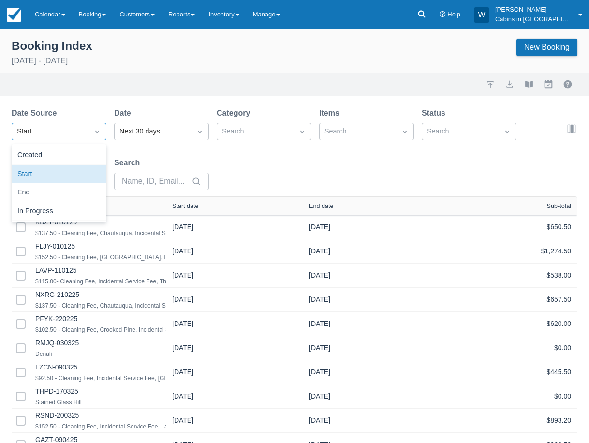
click at [83, 130] on div "Start" at bounding box center [50, 131] width 67 height 11
click at [79, 153] on div "Created" at bounding box center [59, 155] width 95 height 19
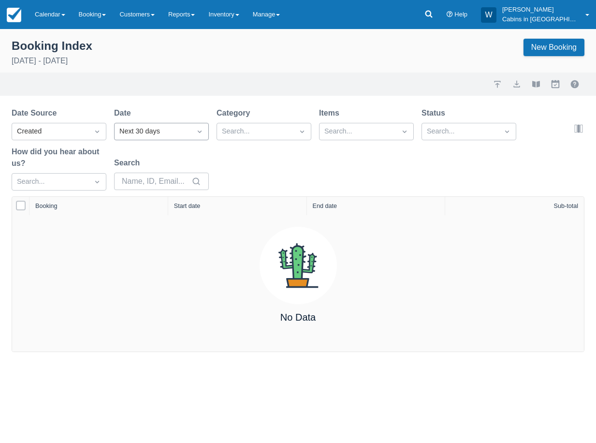
click at [177, 128] on div "Next 30 days" at bounding box center [152, 131] width 67 height 11
click at [177, 185] on div "Today" at bounding box center [161, 192] width 95 height 19
click at [53, 21] on link "Calendar" at bounding box center [50, 14] width 44 height 29
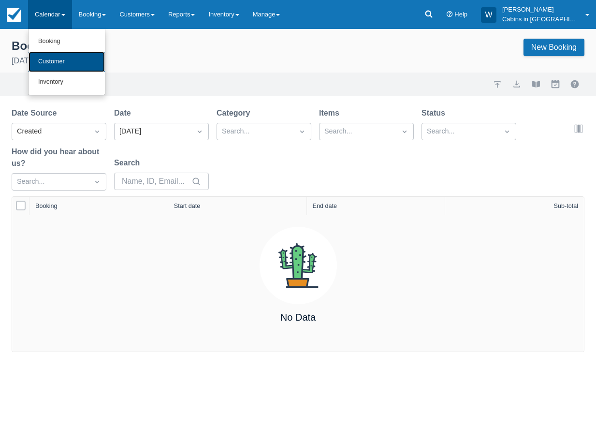
click at [55, 55] on link "Customer" at bounding box center [67, 62] width 76 height 20
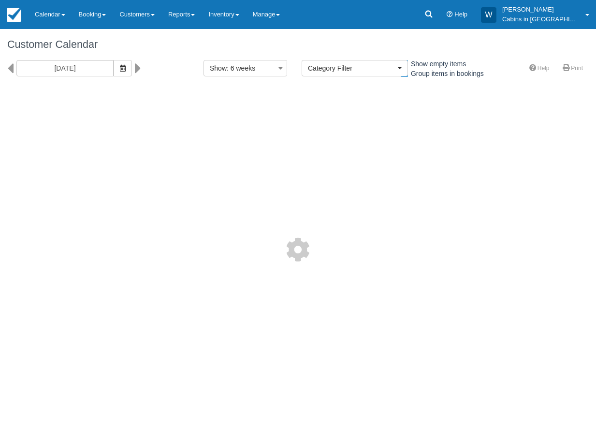
select select
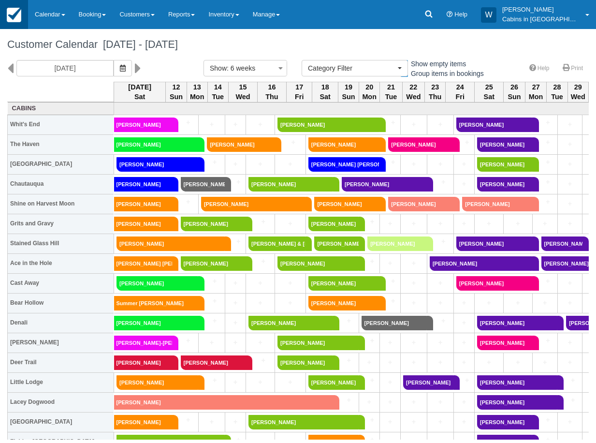
click at [12, 16] on img at bounding box center [14, 15] width 15 height 15
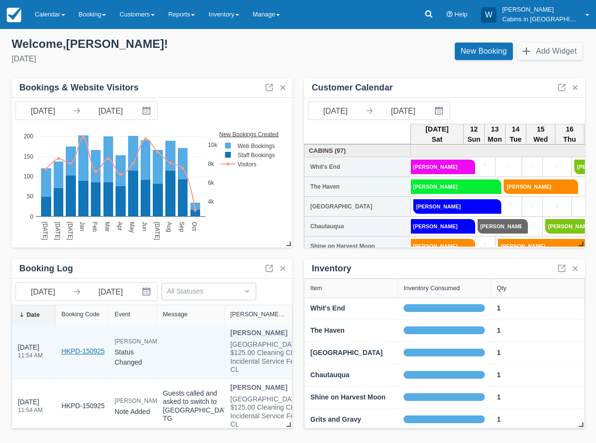
click at [88, 350] on link "HKPD-150925" at bounding box center [83, 351] width 44 height 10
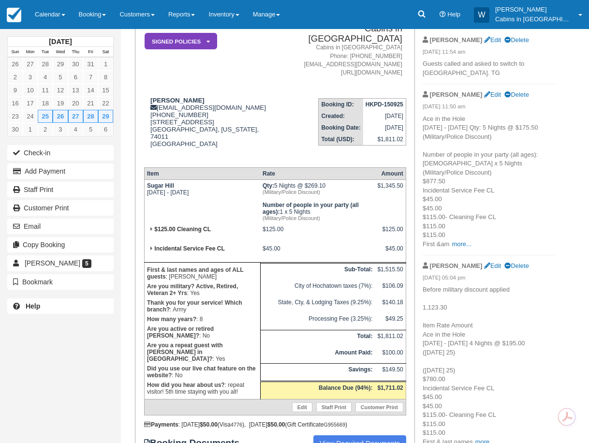
scroll to position [87, 0]
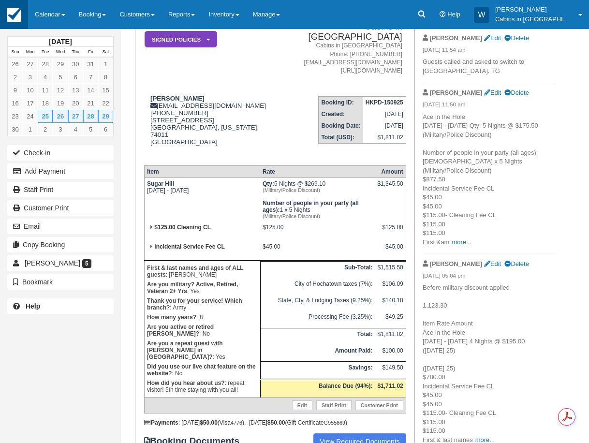
click at [16, 16] on img at bounding box center [14, 15] width 15 height 15
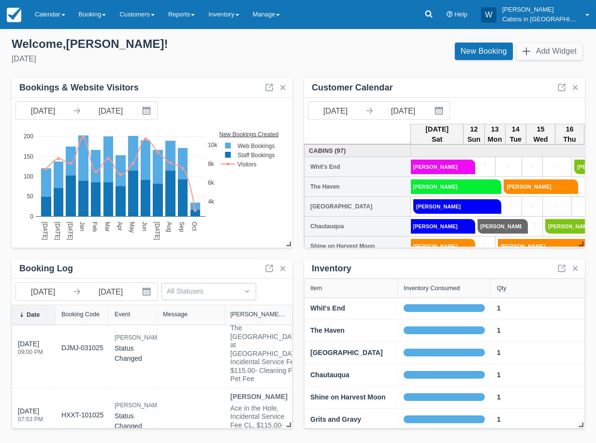
scroll to position [397, 0]
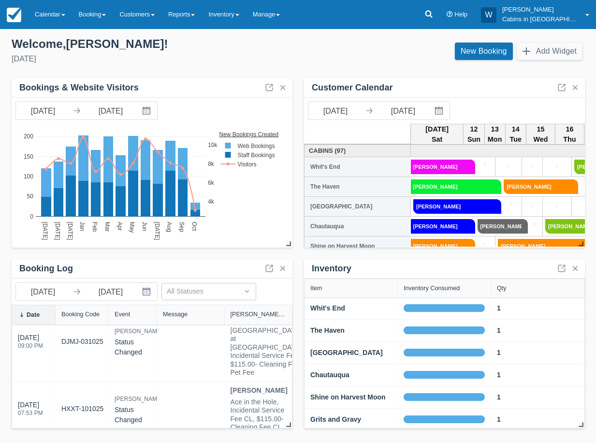
click at [86, 266] on link "DJMJ-031025" at bounding box center [82, 261] width 42 height 10
